Goal: Task Accomplishment & Management: Complete application form

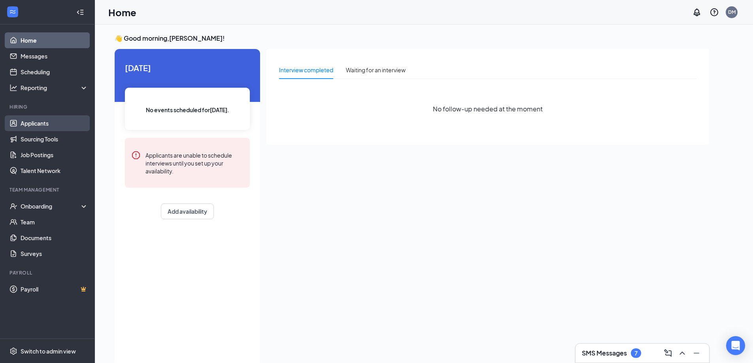
click at [38, 124] on link "Applicants" at bounding box center [55, 123] width 68 height 16
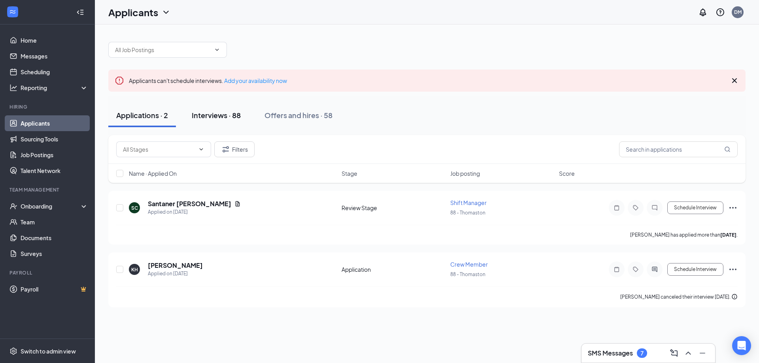
click at [225, 117] on div "Interviews · 88" at bounding box center [216, 115] width 49 height 10
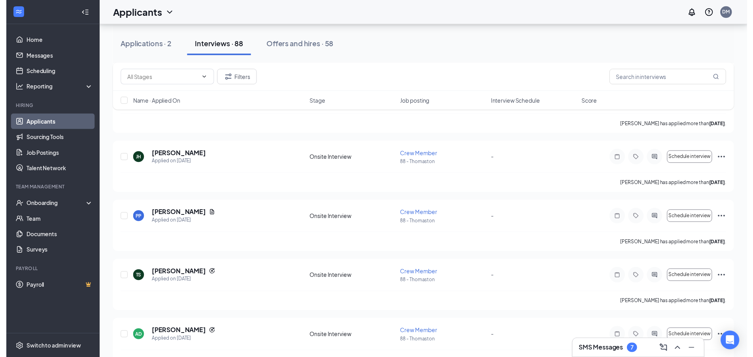
scroll to position [1700, 0]
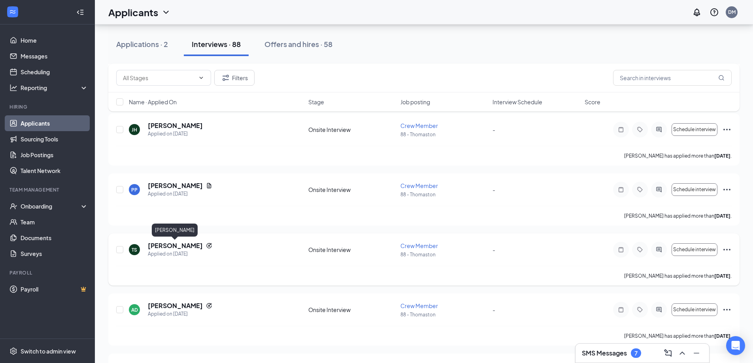
click at [189, 248] on h5 "[PERSON_NAME]" at bounding box center [175, 246] width 55 height 9
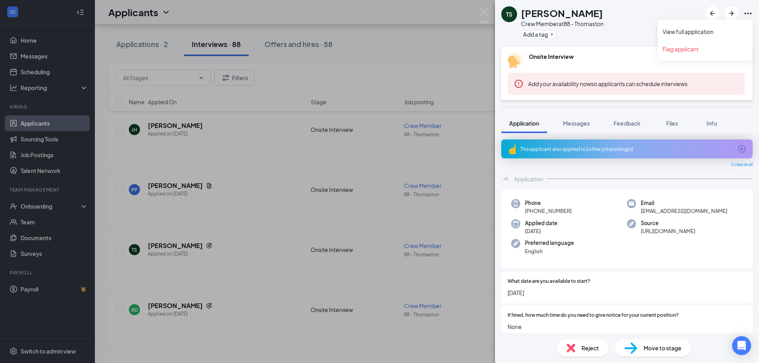
click at [747, 11] on icon "Ellipses" at bounding box center [747, 13] width 9 height 9
click at [637, 346] on img at bounding box center [630, 348] width 13 height 11
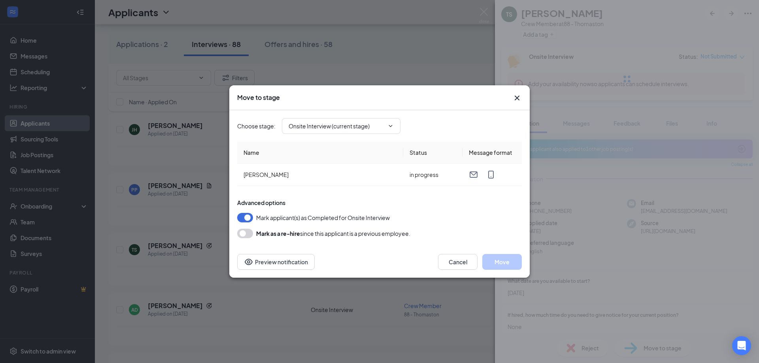
type input "Hiring Complete (final stage)"
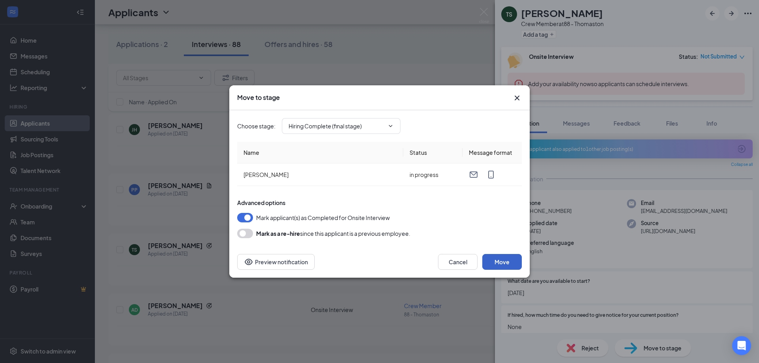
click at [509, 257] on button "Move" at bounding box center [502, 262] width 40 height 16
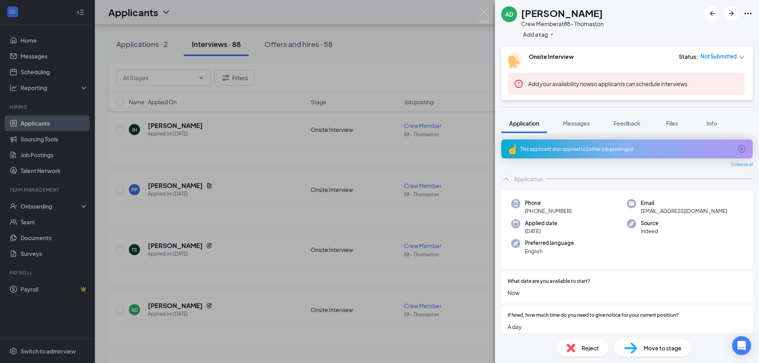
click at [486, 9] on img at bounding box center [484, 15] width 10 height 15
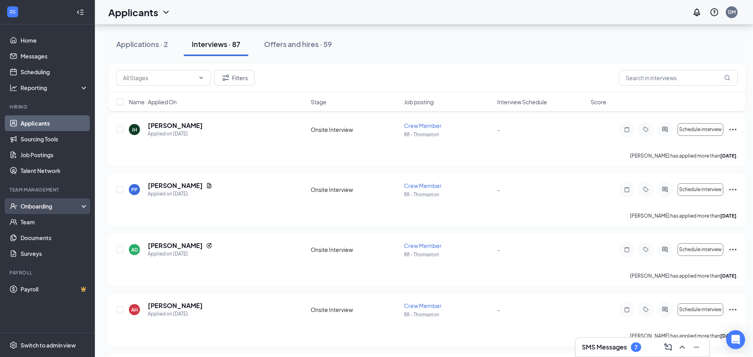
click at [28, 204] on div "Onboarding" at bounding box center [51, 206] width 61 height 8
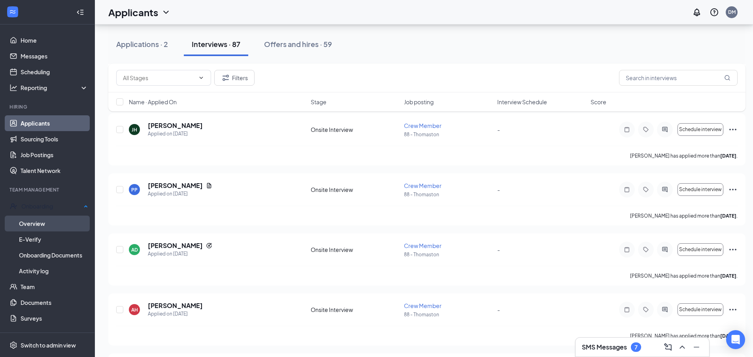
click at [29, 220] on link "Overview" at bounding box center [53, 224] width 69 height 16
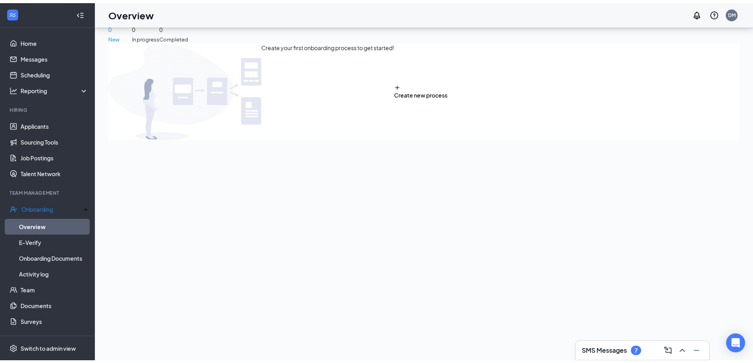
scroll to position [36, 0]
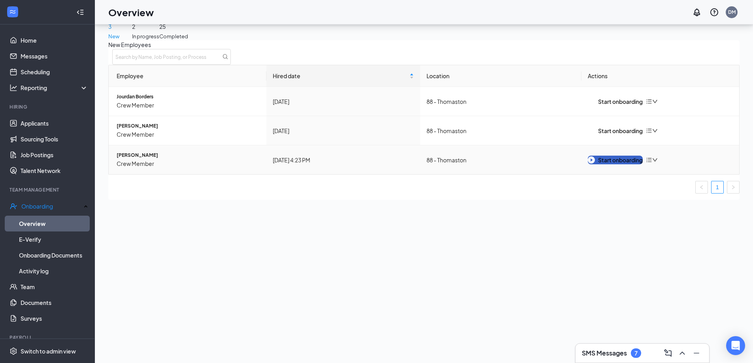
click at [609, 164] on div "Start onboarding" at bounding box center [615, 160] width 55 height 9
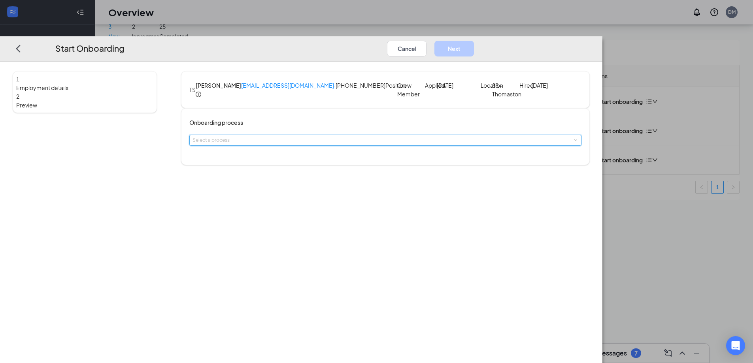
click at [390, 146] on div "Select a process" at bounding box center [385, 140] width 392 height 11
click at [334, 178] on span "General Onboarding Process" at bounding box center [301, 176] width 66 height 6
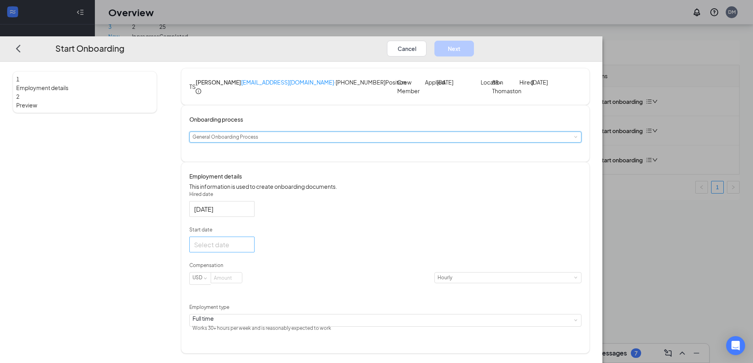
scroll to position [17, 0]
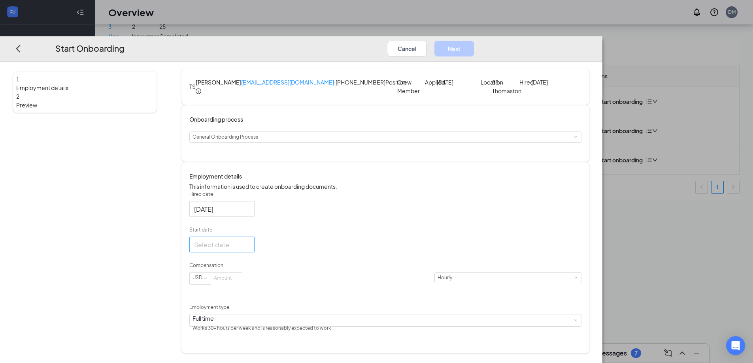
click at [255, 253] on div at bounding box center [221, 245] width 65 height 16
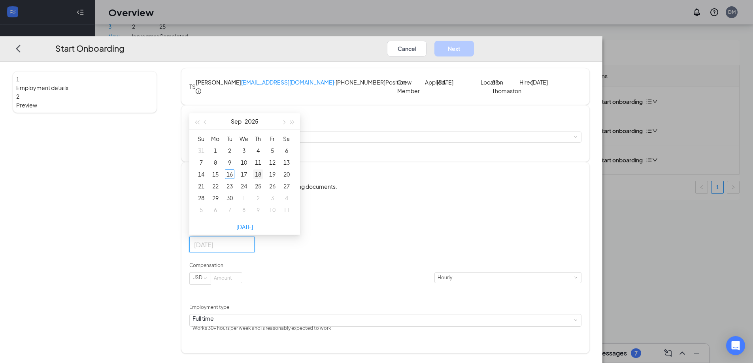
type input "[DATE]"
click at [263, 179] on div "18" at bounding box center [257, 174] width 9 height 9
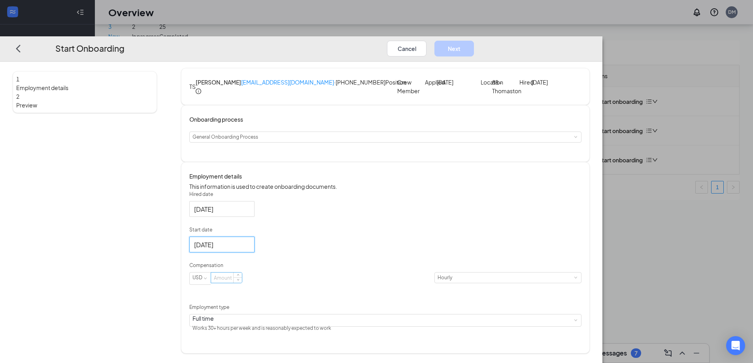
click at [242, 283] on input at bounding box center [226, 278] width 31 height 10
type input "9.75"
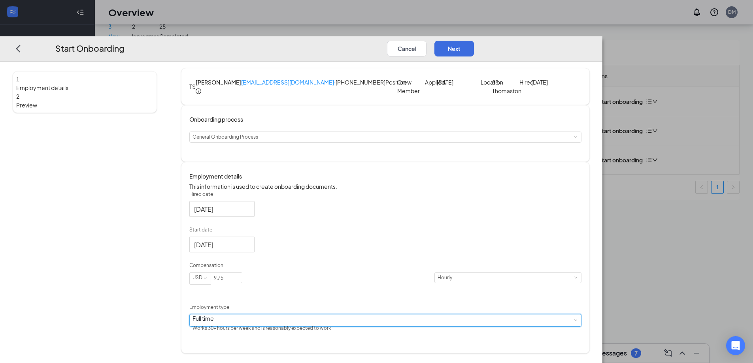
click at [574, 323] on span at bounding box center [576, 321] width 4 height 4
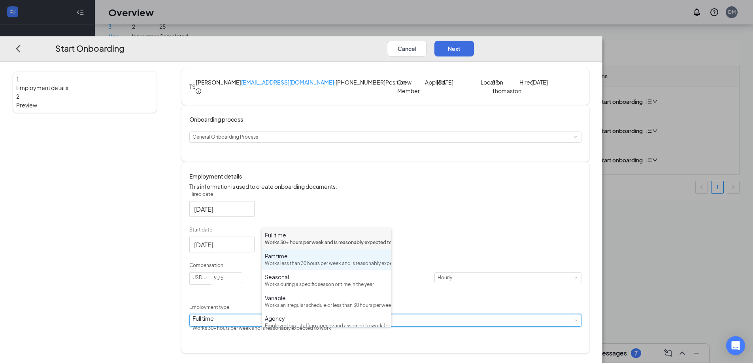
click at [335, 268] on div "Part time Works less than 30 hours per week and is reasonably expected to work" at bounding box center [326, 259] width 123 height 15
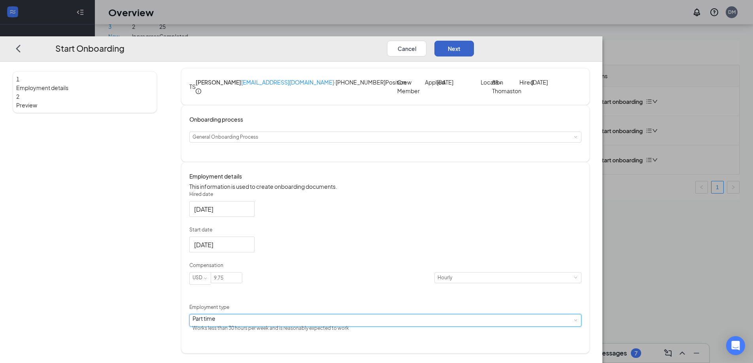
click at [474, 40] on button "Next" at bounding box center [455, 48] width 40 height 16
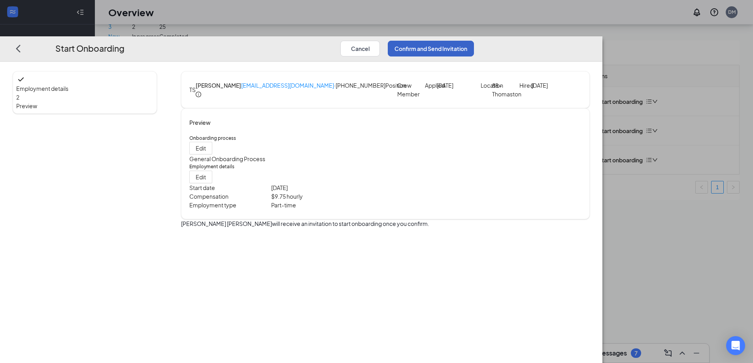
click at [474, 40] on button "Confirm and Send Invitation" at bounding box center [431, 48] width 86 height 16
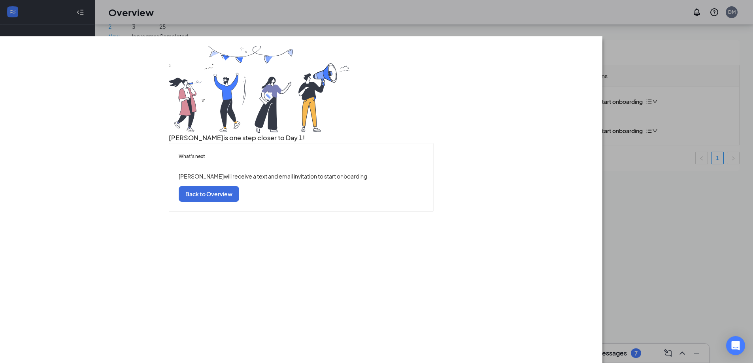
click at [381, 212] on div "What’s next [PERSON_NAME] will receive a text and email invitation to start onb…" at bounding box center [301, 178] width 264 height 68
click at [239, 202] on button "Back to Overview" at bounding box center [209, 194] width 60 height 16
